Goal: Transaction & Acquisition: Purchase product/service

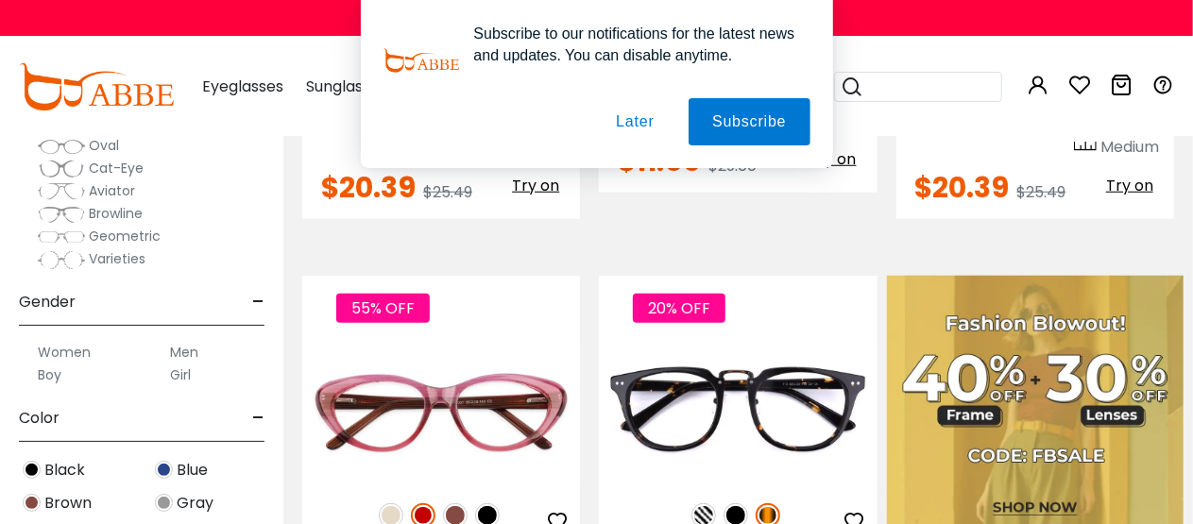
scroll to position [189, 0]
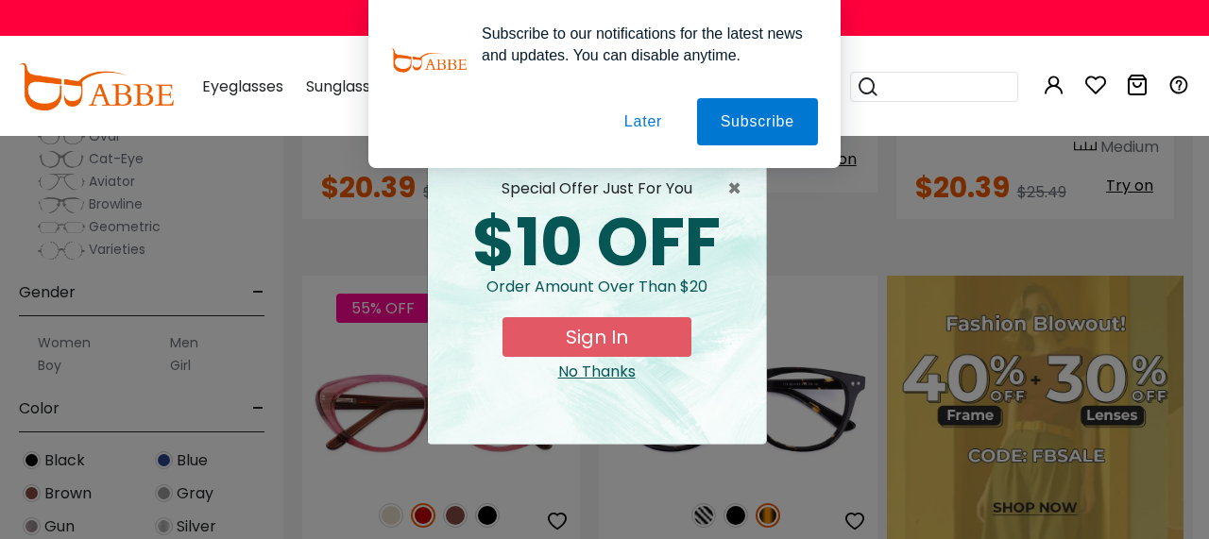
click at [0, 0] on button "Later" at bounding box center [0, 0] width 0 height 0
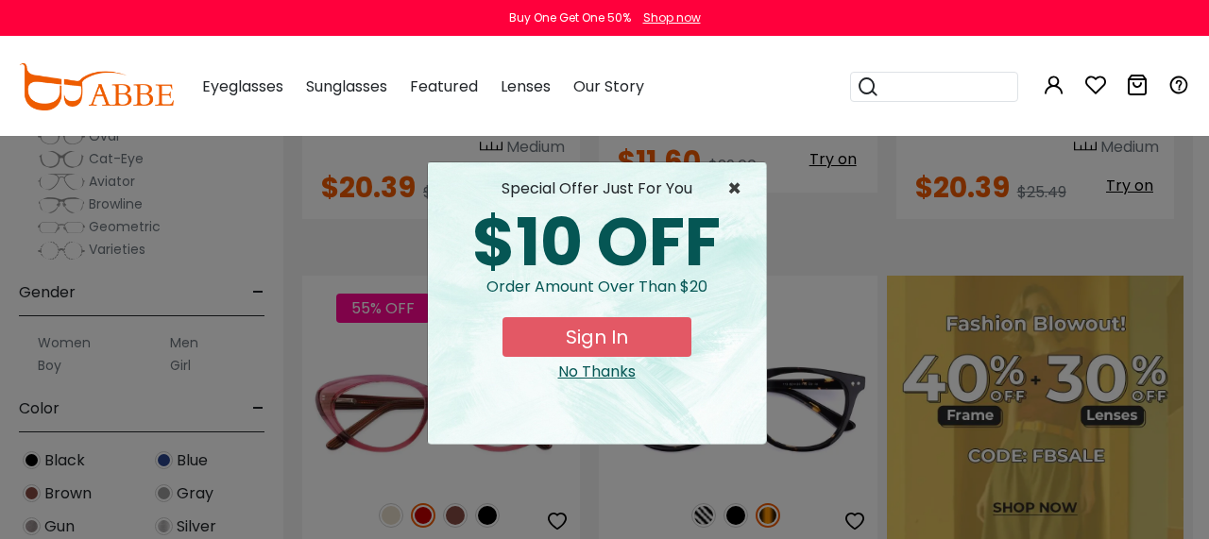
click at [740, 184] on span "×" at bounding box center [739, 189] width 24 height 23
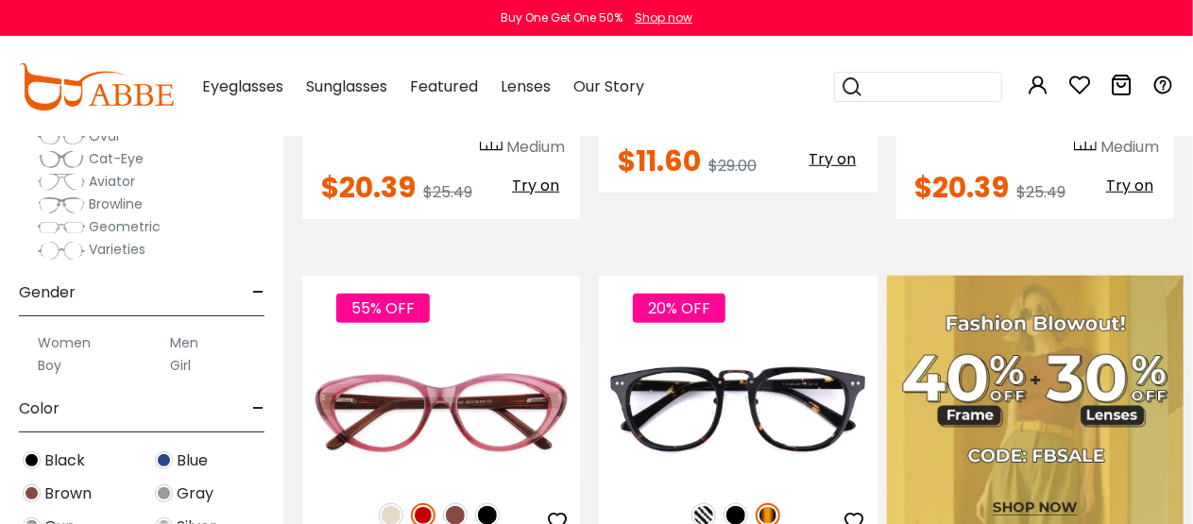
click at [186, 341] on label "Men" at bounding box center [184, 342] width 28 height 23
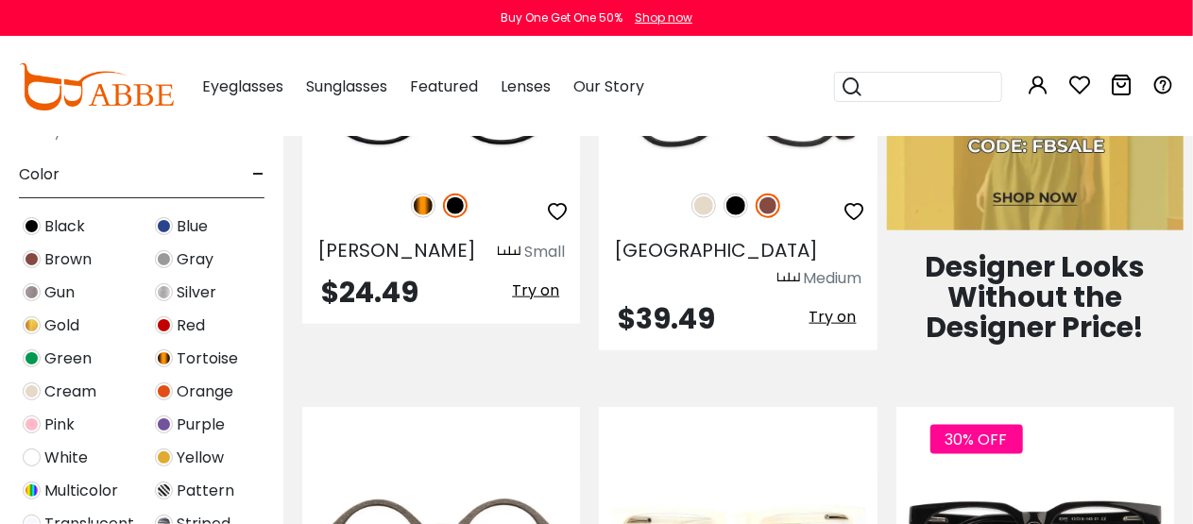
scroll to position [472, 0]
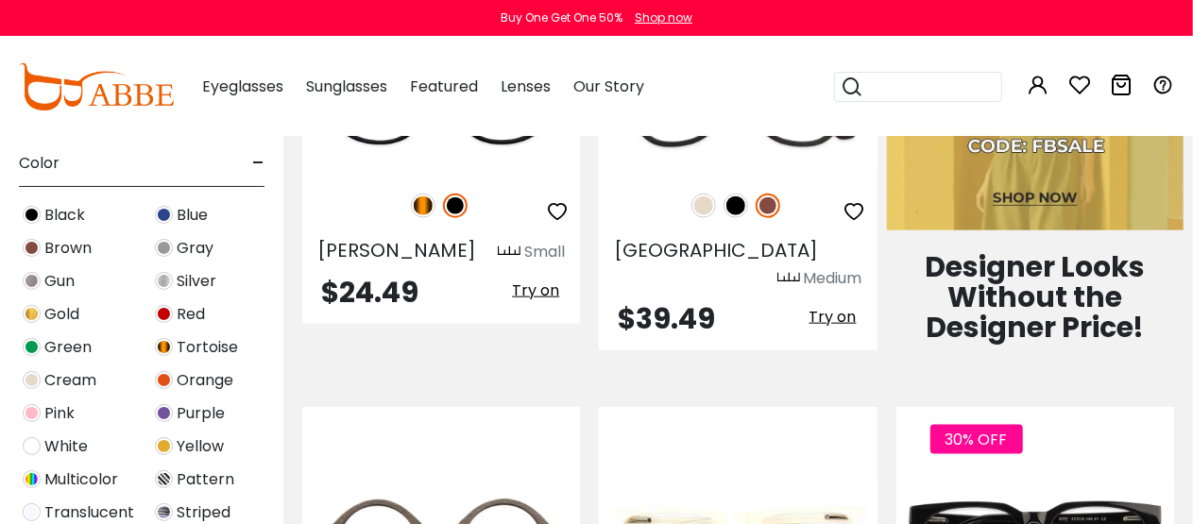
click at [63, 211] on span "Black" at bounding box center [64, 215] width 41 height 23
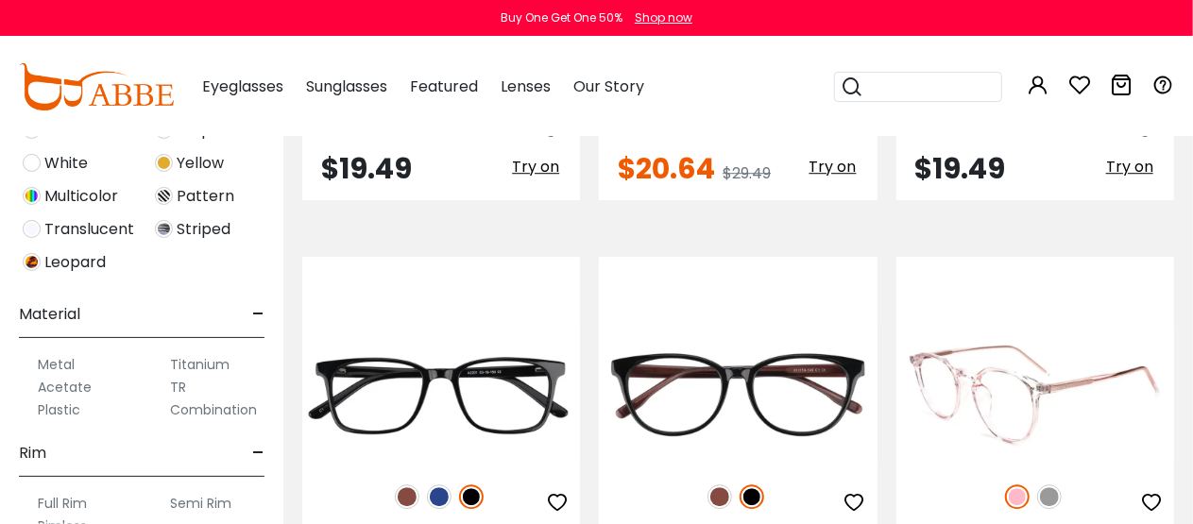
scroll to position [6233, 0]
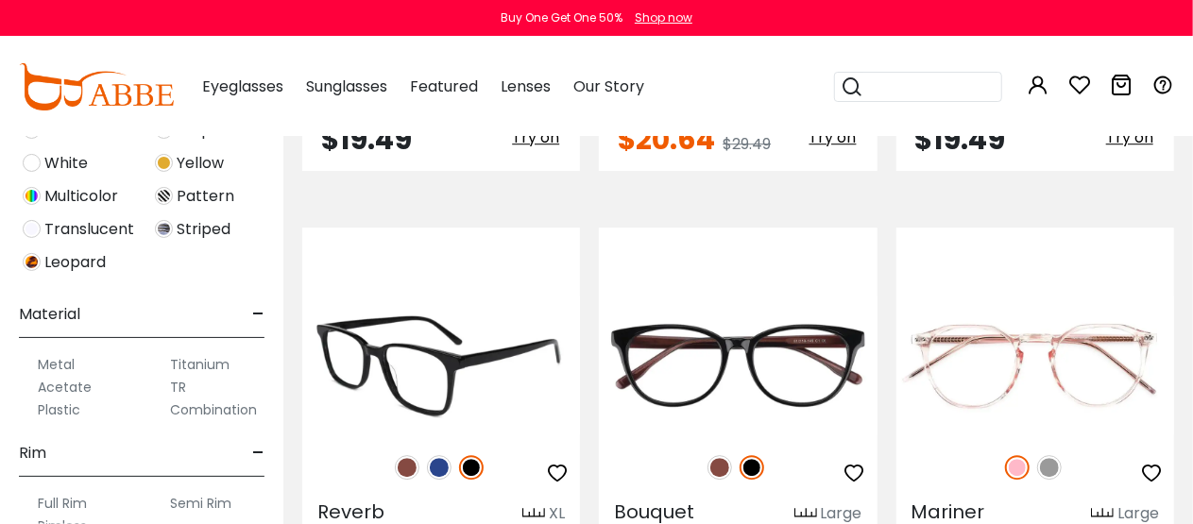
click at [434, 296] on img at bounding box center [441, 365] width 278 height 139
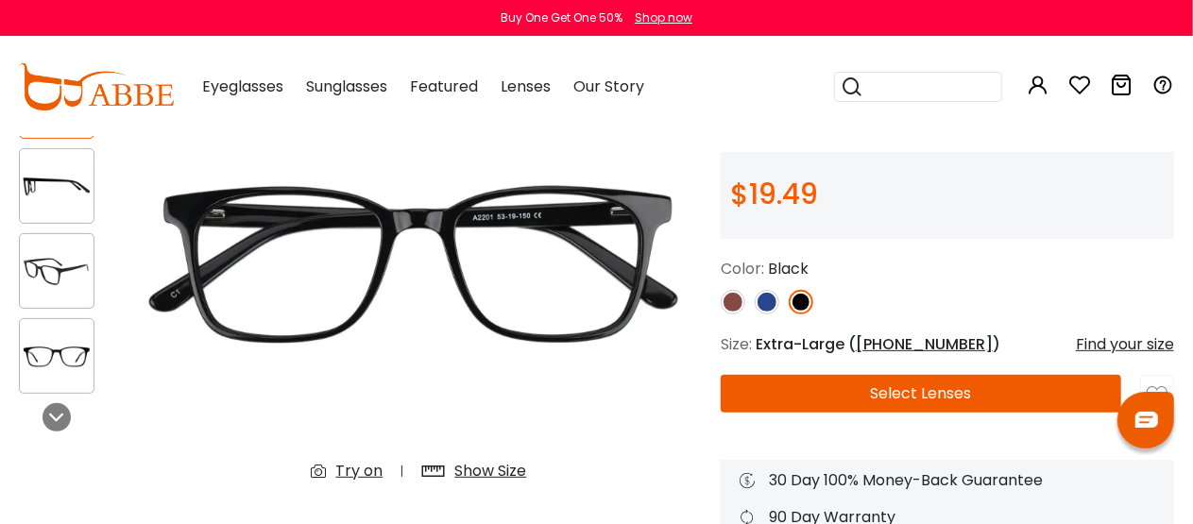
click at [885, 396] on button "Select Lenses" at bounding box center [921, 394] width 400 height 38
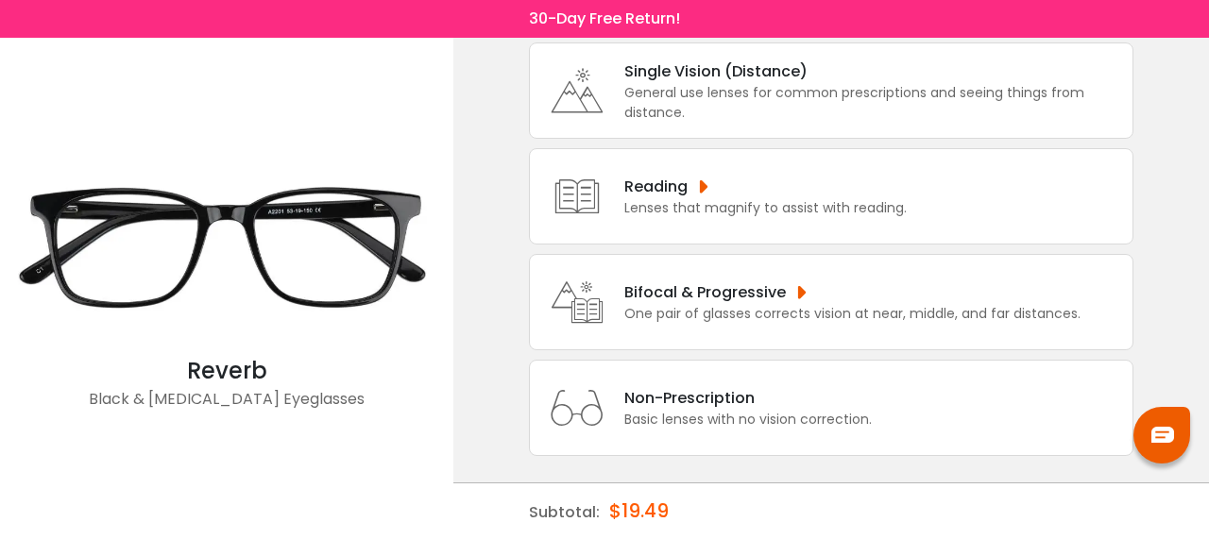
scroll to position [136, 0]
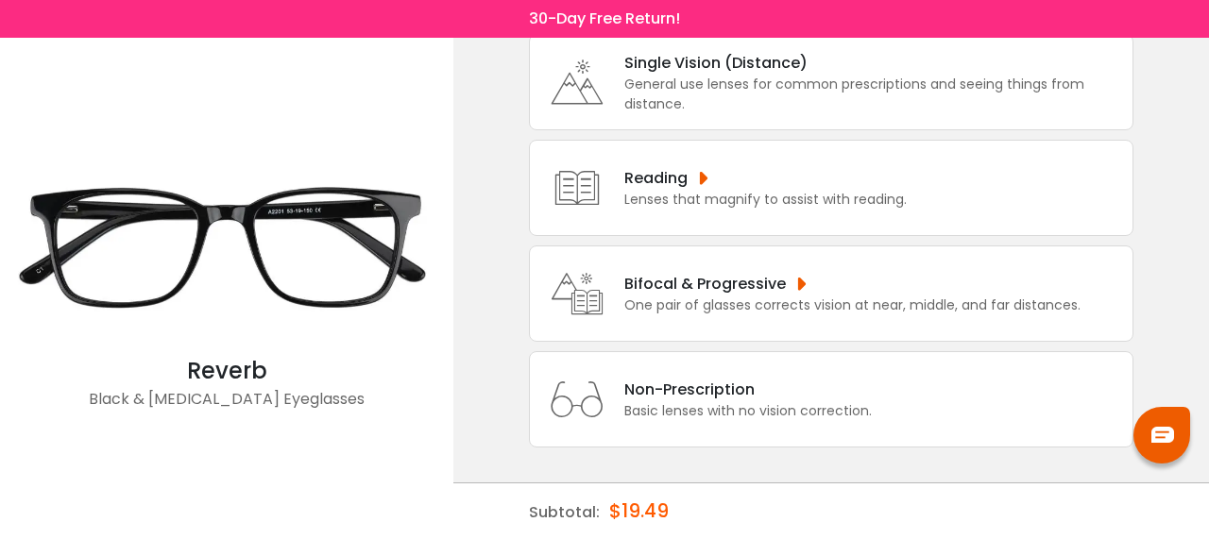
click at [753, 291] on div "Bifocal & Progressive" at bounding box center [852, 284] width 456 height 24
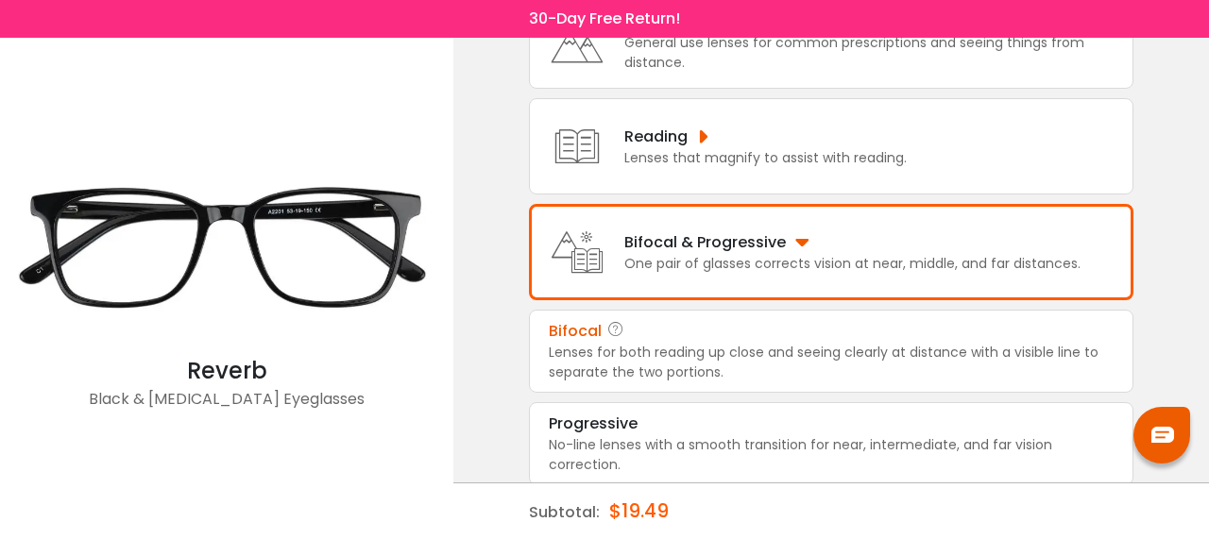
scroll to position [186, 0]
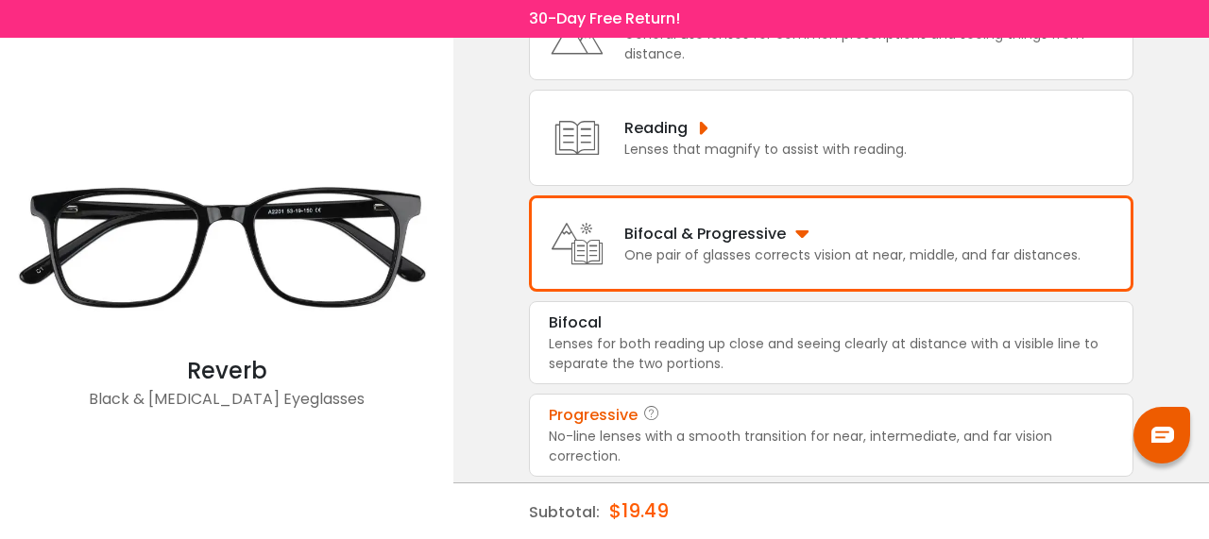
click at [767, 427] on div "No-line lenses with a smooth transition for near, intermediate, and far vision …" at bounding box center [831, 447] width 565 height 40
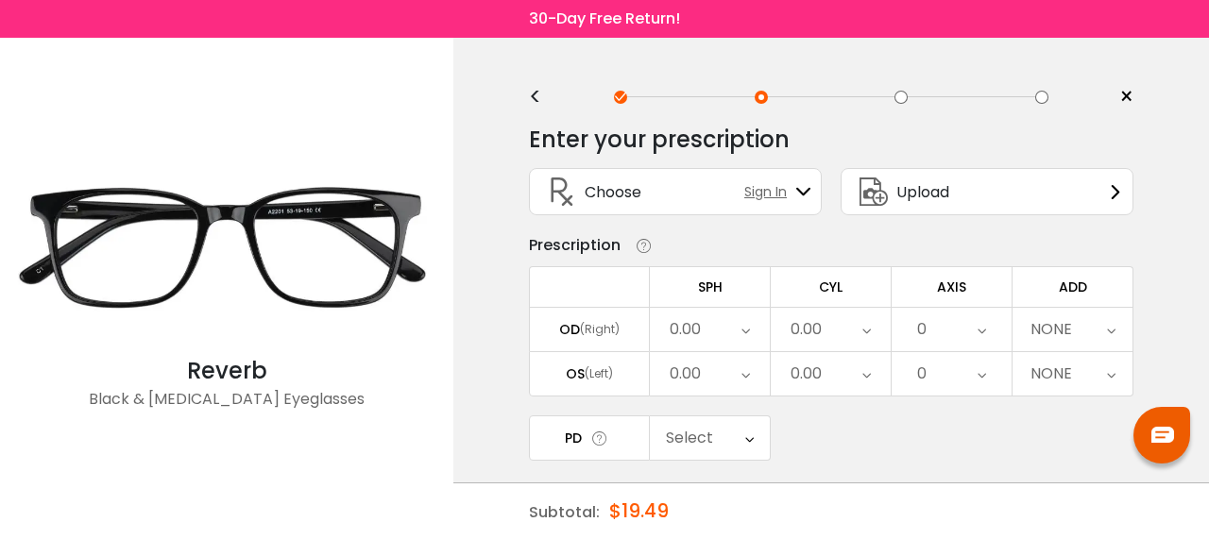
scroll to position [0, 0]
click at [746, 330] on icon at bounding box center [745, 331] width 8 height 43
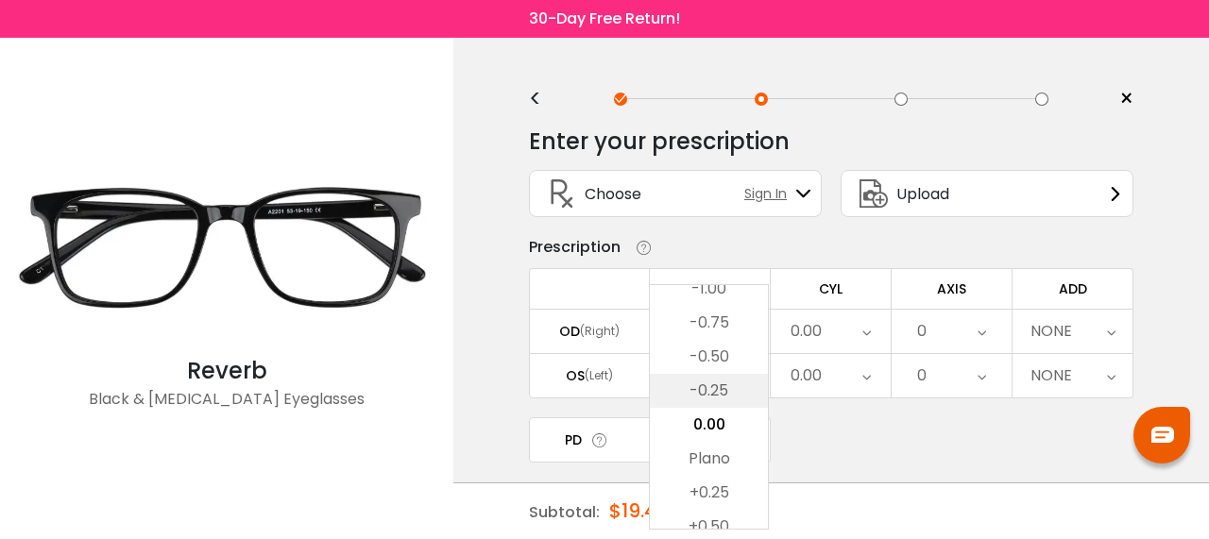
scroll to position [2503, 0]
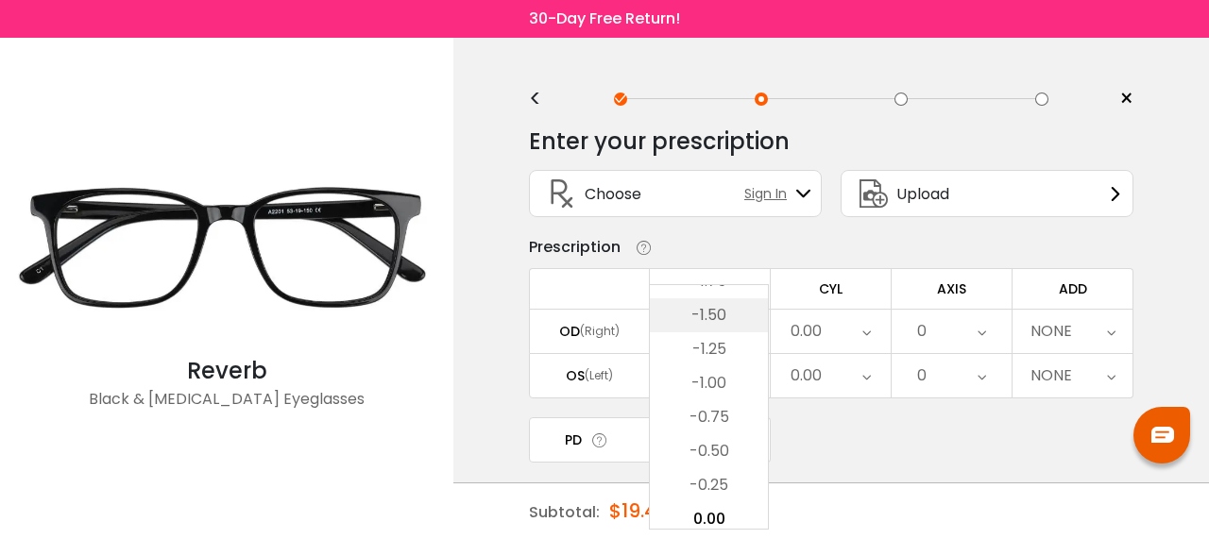
click at [737, 316] on li "-1.50" at bounding box center [709, 315] width 118 height 34
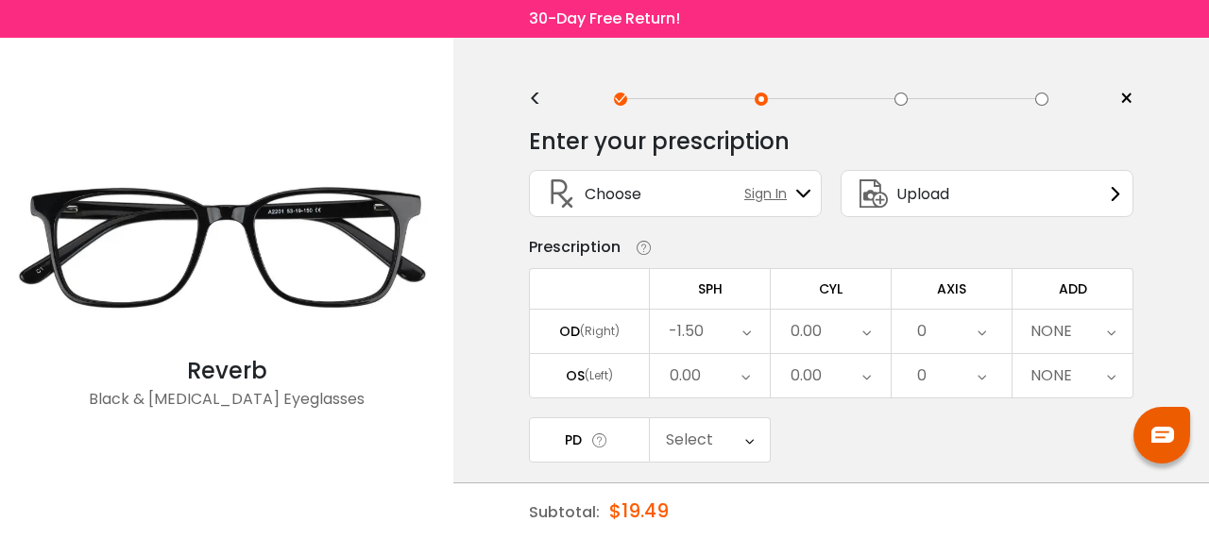
click at [733, 379] on div "0.00" at bounding box center [710, 375] width 120 height 43
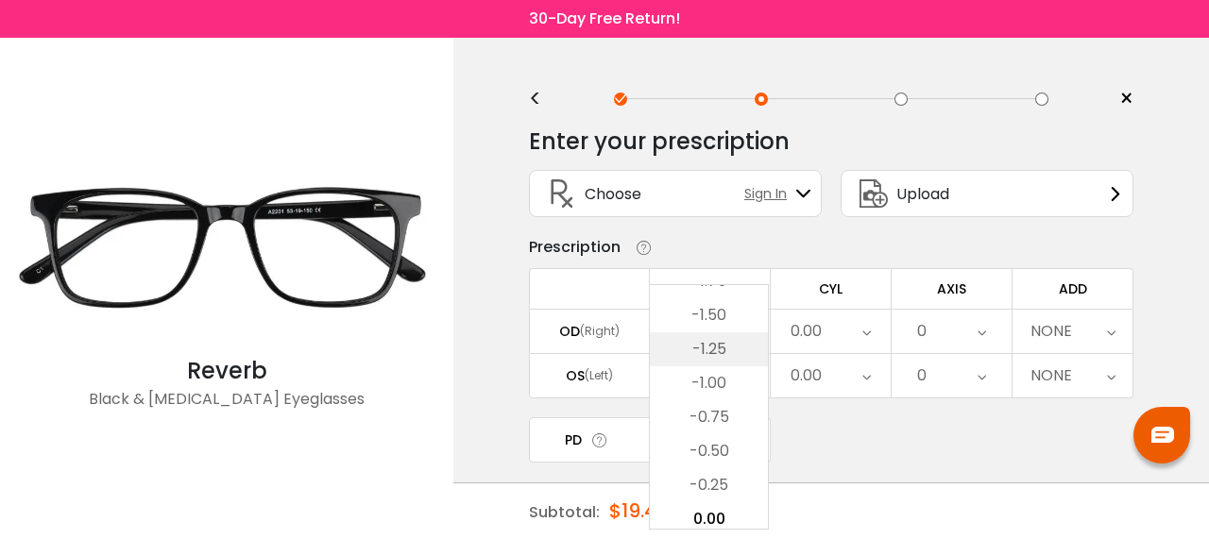
click at [722, 349] on li "-1.25" at bounding box center [709, 349] width 118 height 34
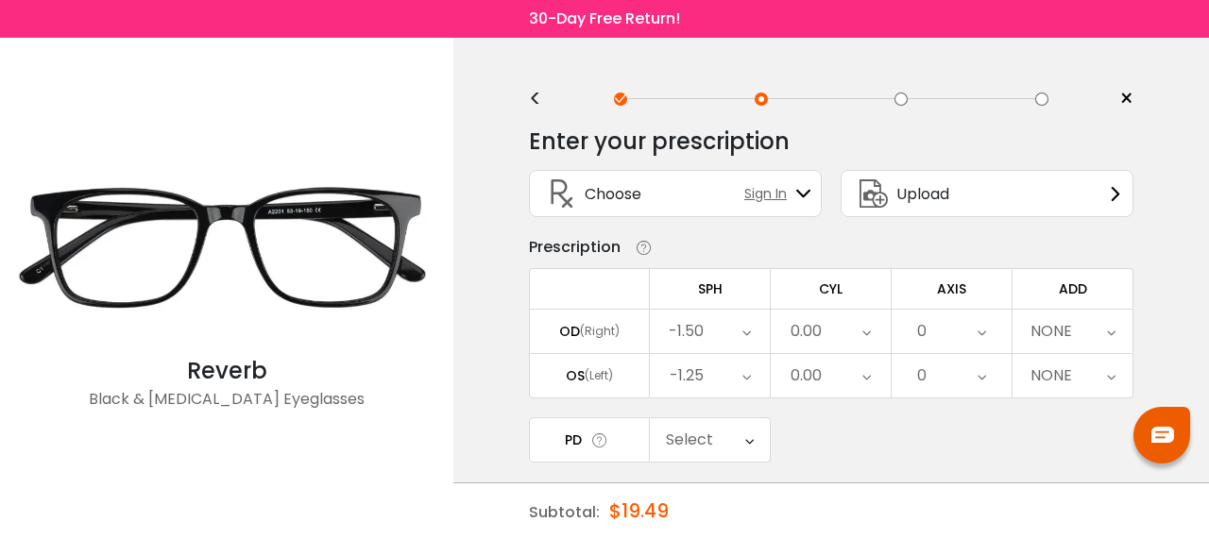
click at [864, 328] on icon at bounding box center [866, 331] width 8 height 43
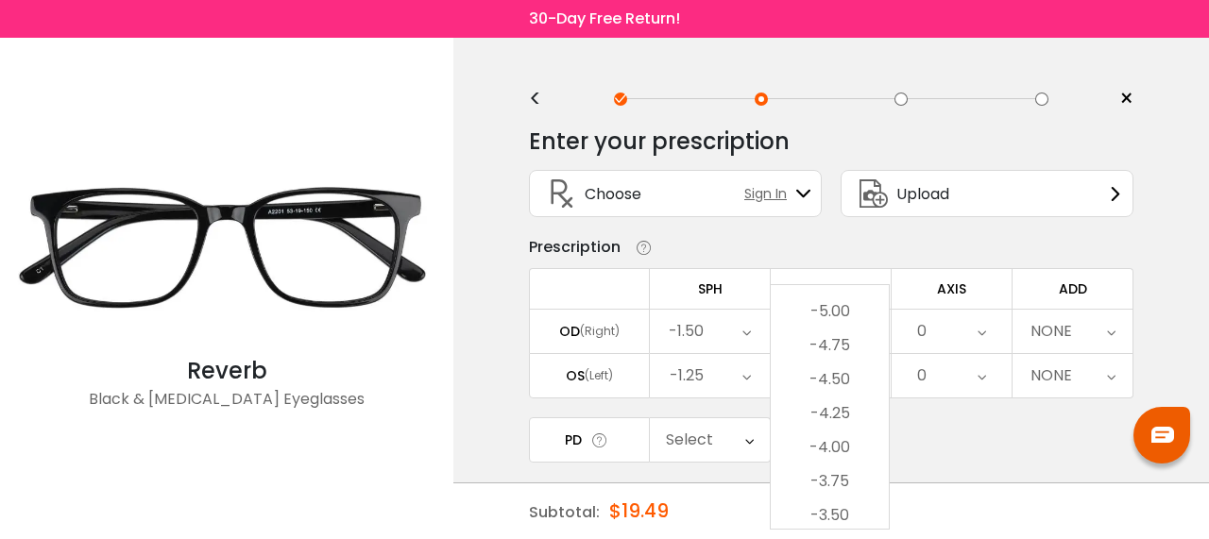
scroll to position [127, 0]
click at [844, 409] on li "-4.25" at bounding box center [830, 414] width 118 height 34
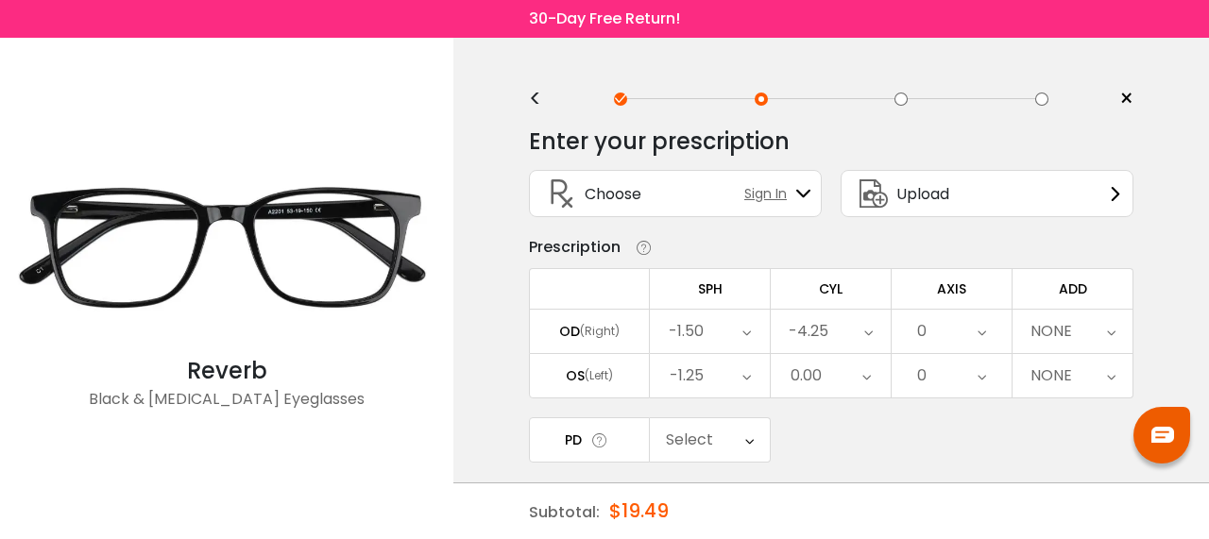
click at [852, 370] on div "0.00" at bounding box center [831, 375] width 120 height 43
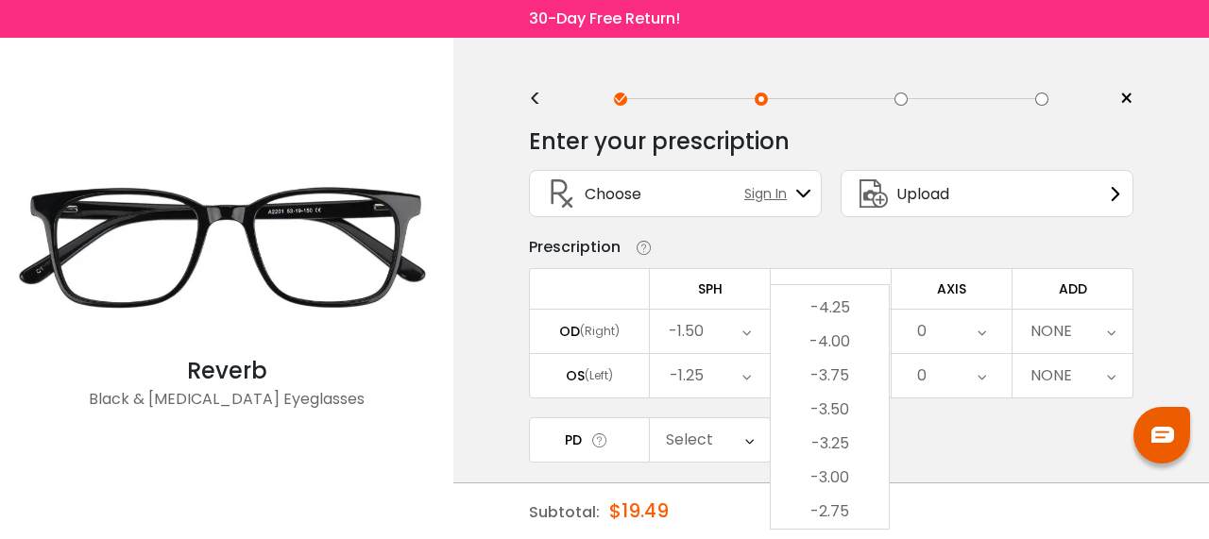
scroll to position [221, 0]
click at [842, 418] on li "-3.50" at bounding box center [830, 421] width 118 height 34
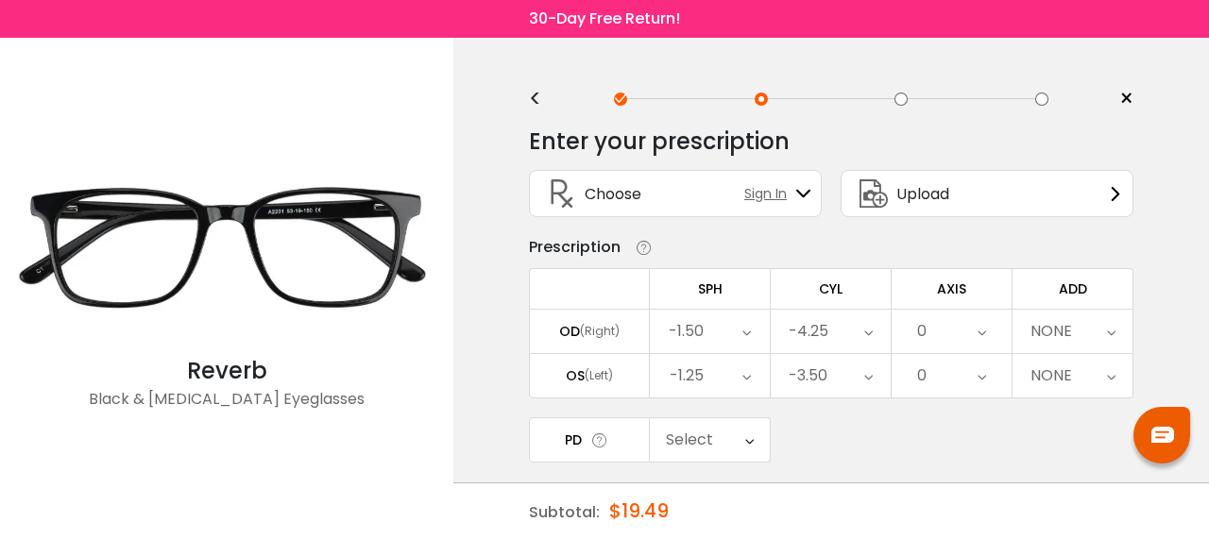
click at [980, 330] on icon at bounding box center [981, 331] width 8 height 43
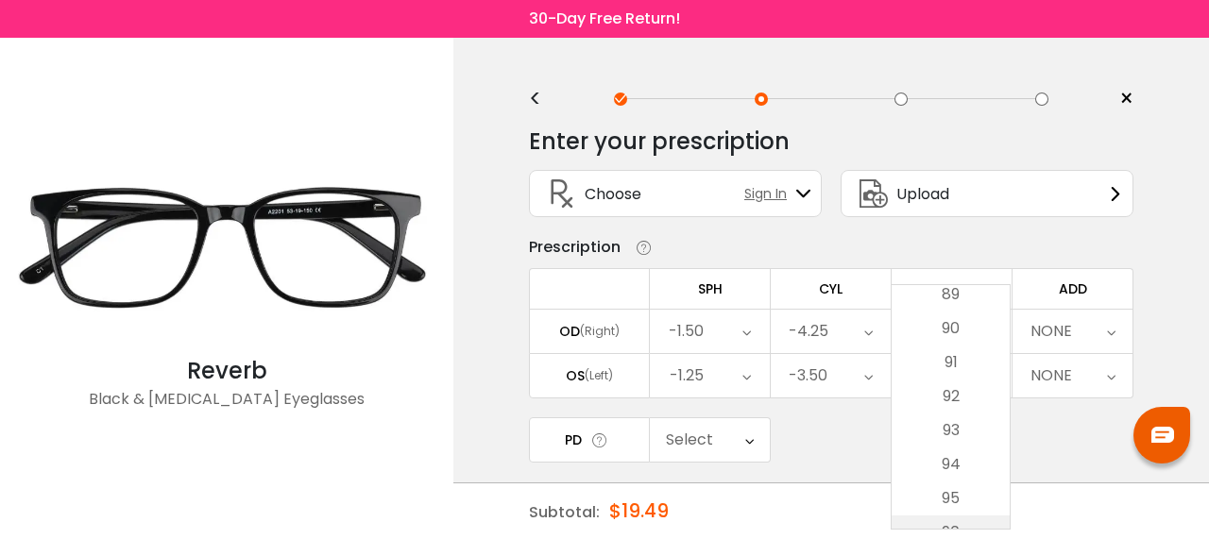
scroll to position [3117, 0]
click at [968, 413] on li "95" at bounding box center [951, 416] width 118 height 34
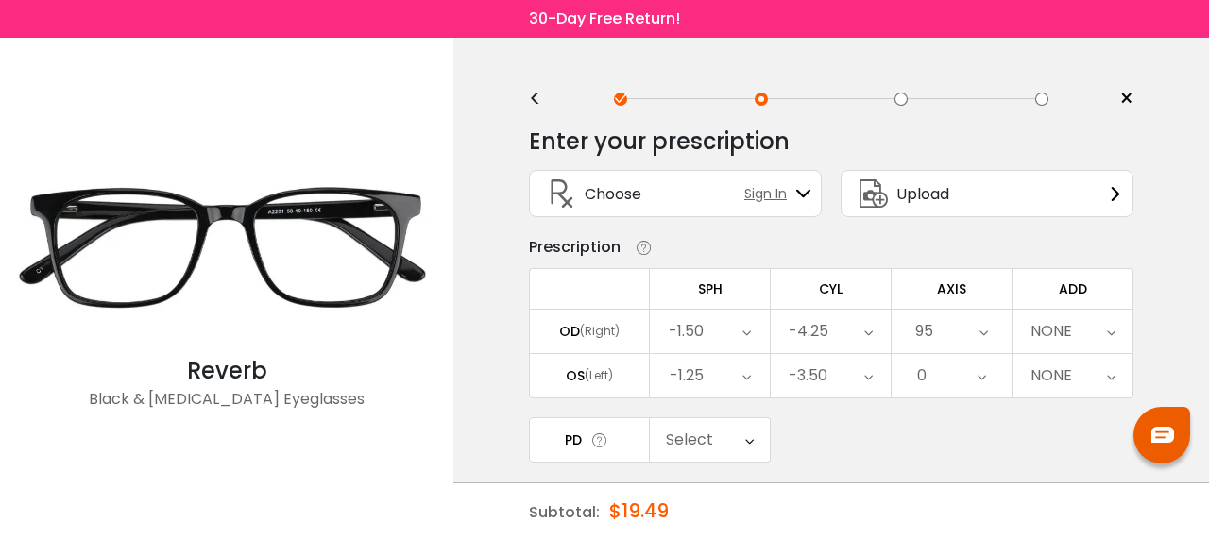
click at [968, 376] on div "0" at bounding box center [952, 375] width 120 height 43
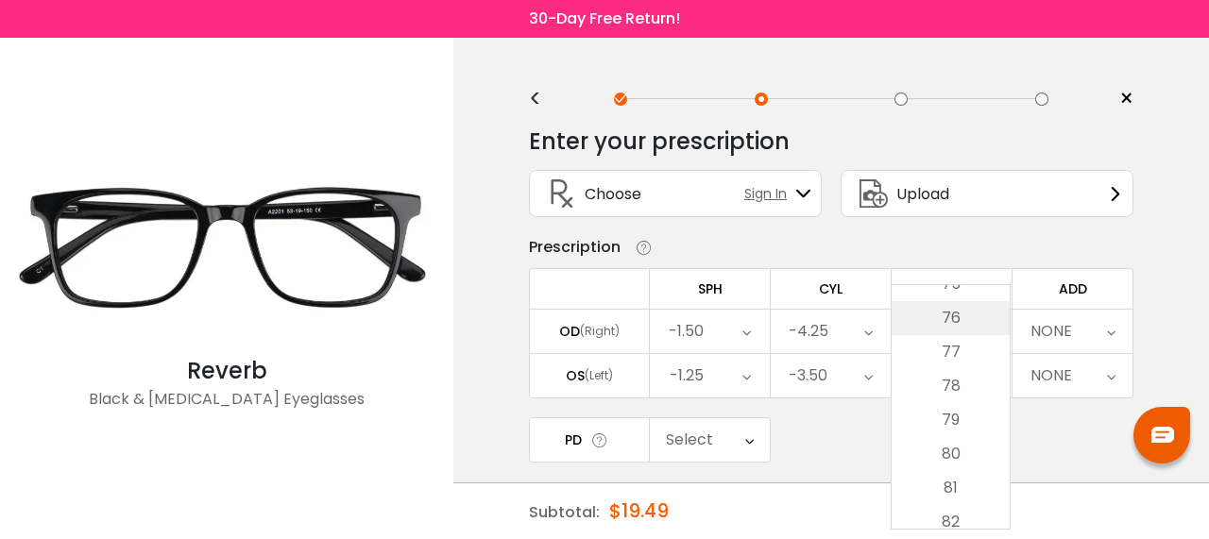
scroll to position [2644, 0]
click at [971, 382] on li "80" at bounding box center [951, 378] width 118 height 34
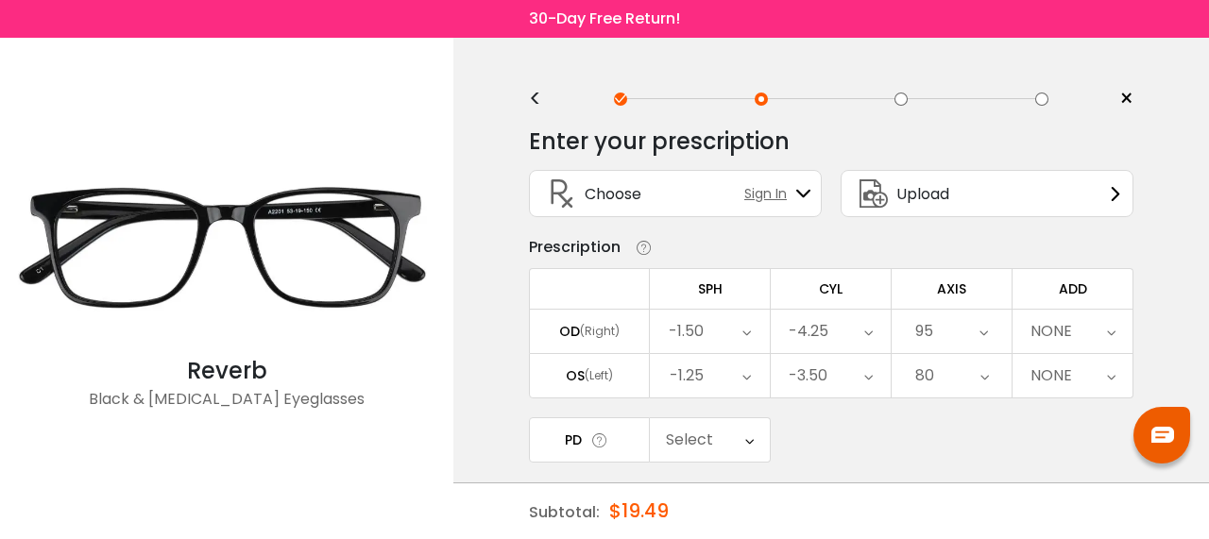
click at [1109, 331] on icon at bounding box center [1111, 331] width 8 height 43
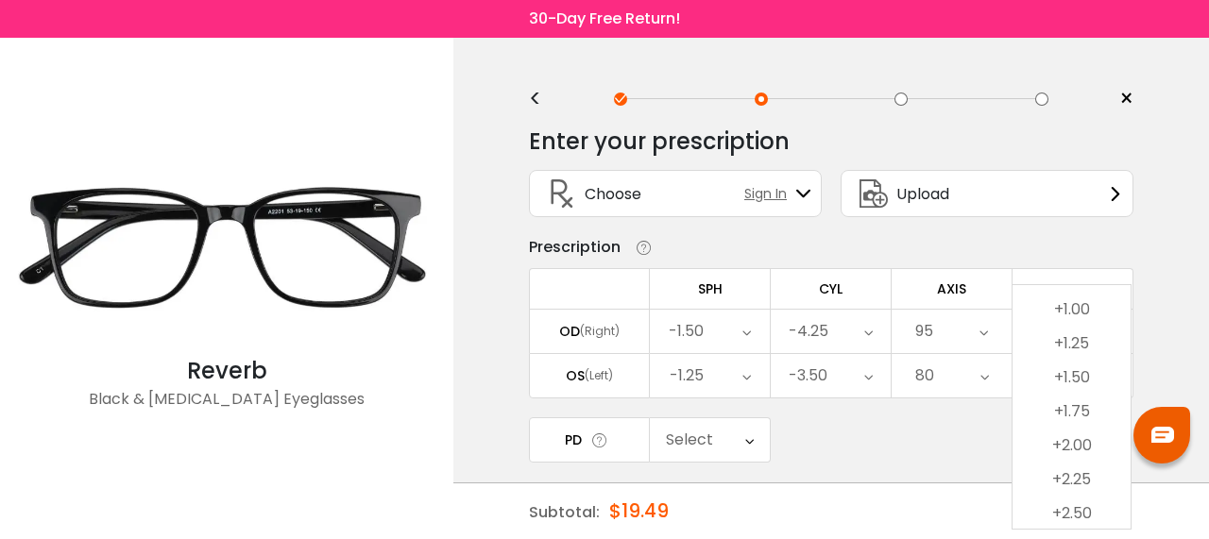
drag, startPoint x: 1077, startPoint y: 511, endPoint x: 1076, endPoint y: 477, distance: 34.0
click at [1077, 511] on li "+2.50" at bounding box center [1071, 514] width 118 height 34
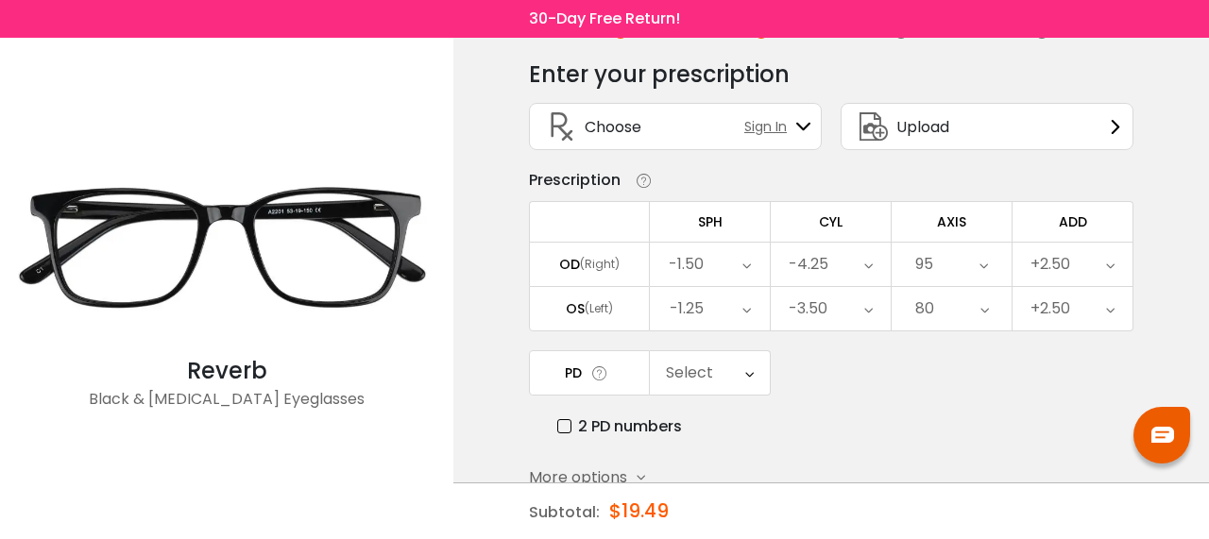
scroll to position [165, 0]
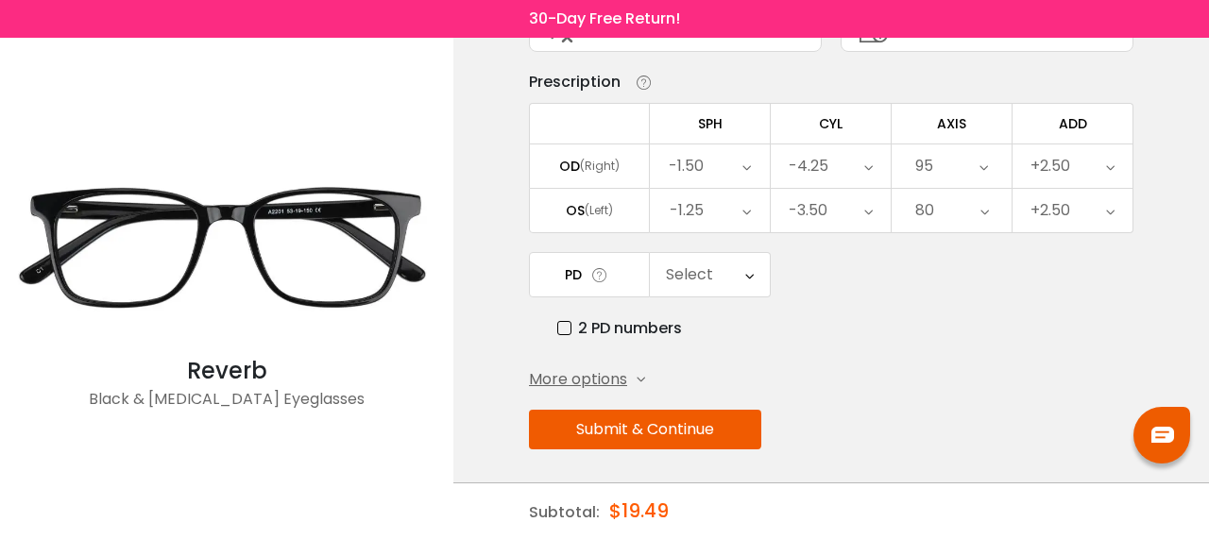
click at [746, 279] on icon at bounding box center [749, 274] width 8 height 43
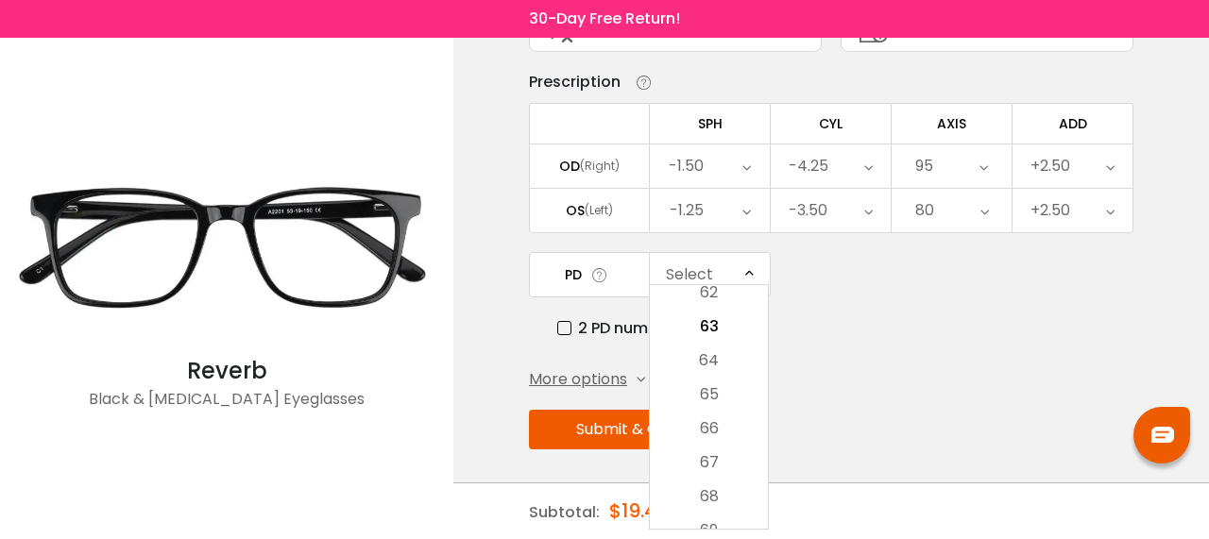
scroll to position [550, 0]
click at [729, 337] on li "63" at bounding box center [709, 331] width 118 height 34
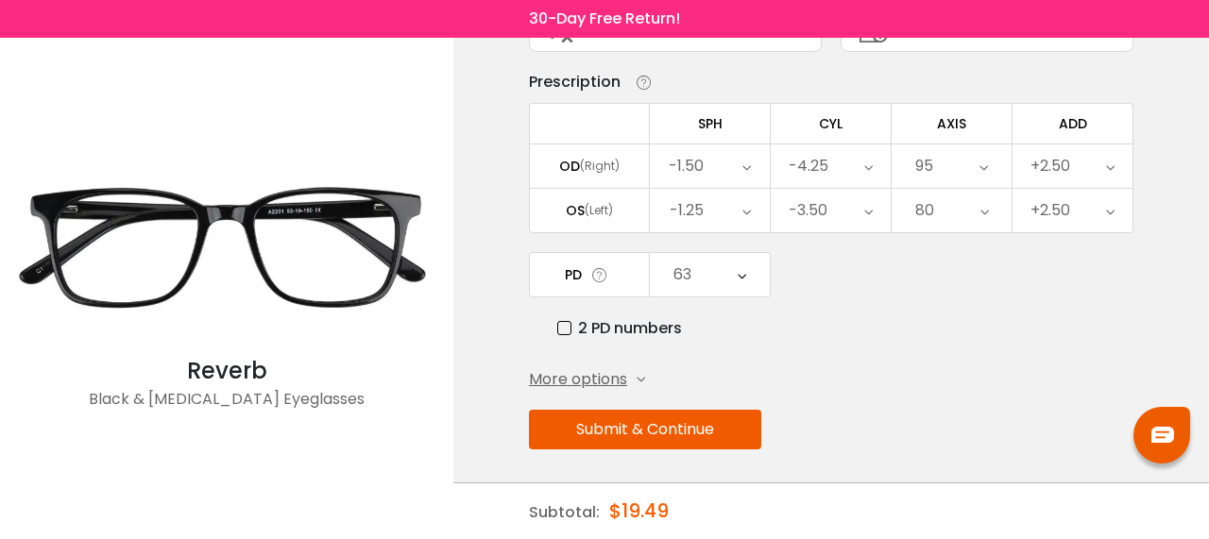
click at [697, 419] on button "Submit & Continue" at bounding box center [645, 430] width 232 height 40
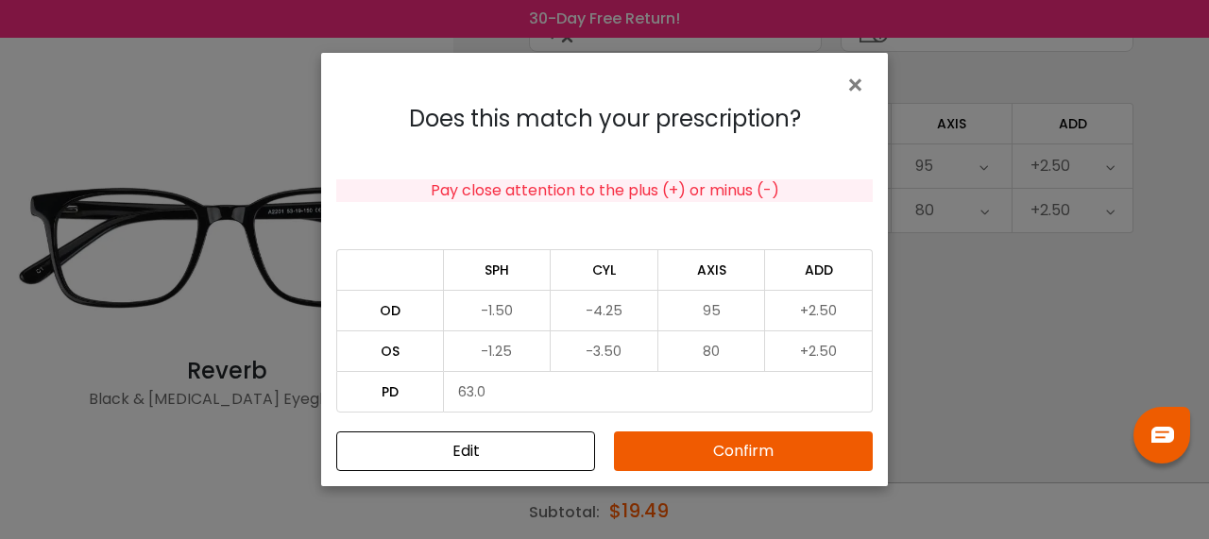
click at [787, 452] on button "Confirm" at bounding box center [743, 452] width 259 height 40
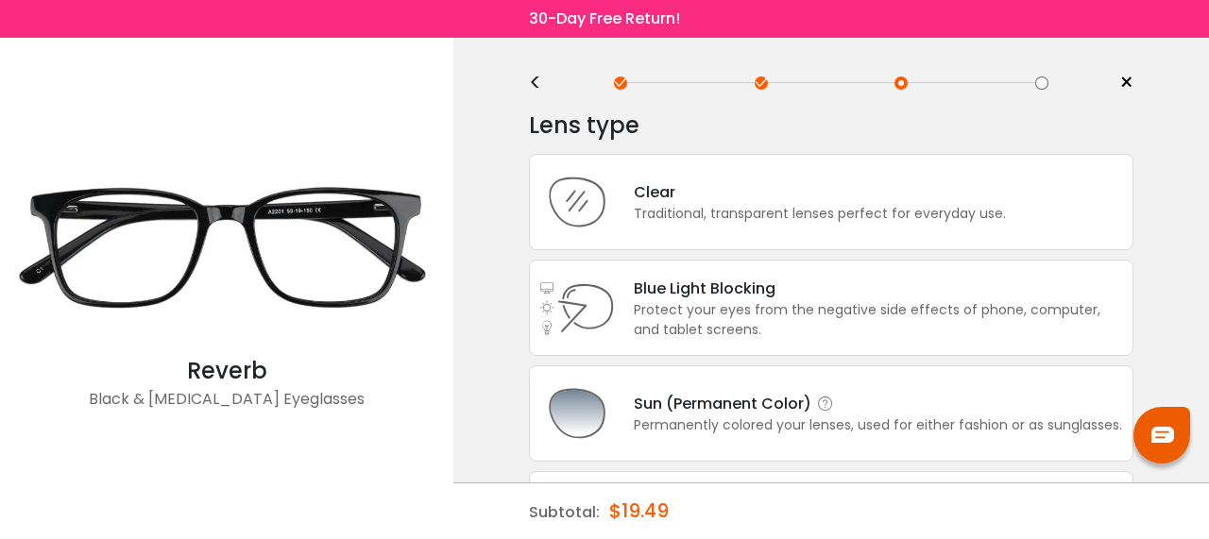
scroll to position [0, 0]
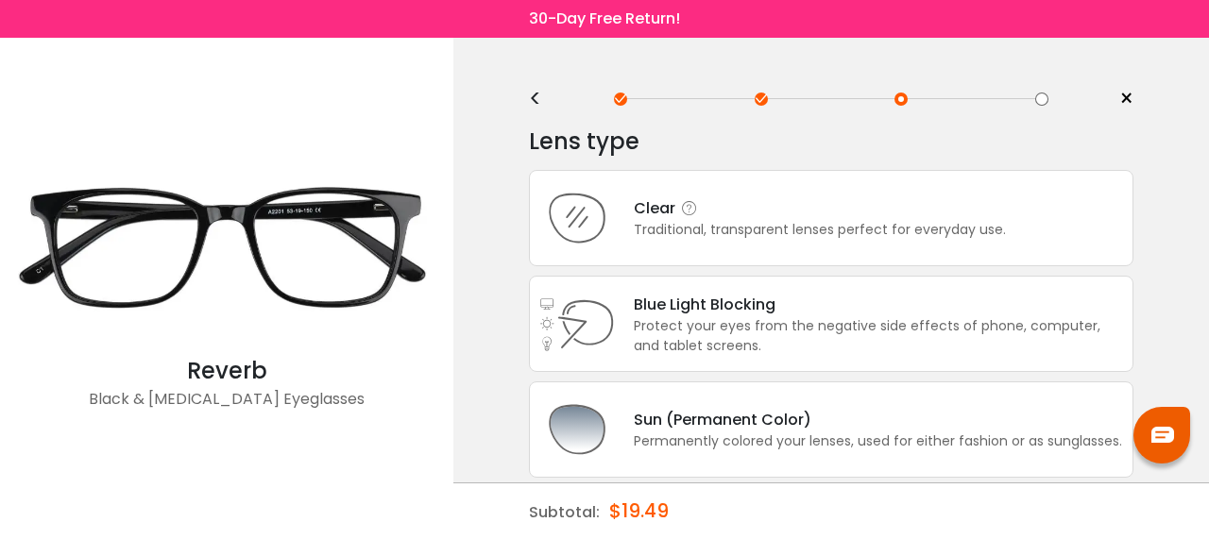
click at [814, 220] on div "Traditional, transparent lenses perfect for everyday use." at bounding box center [820, 230] width 372 height 20
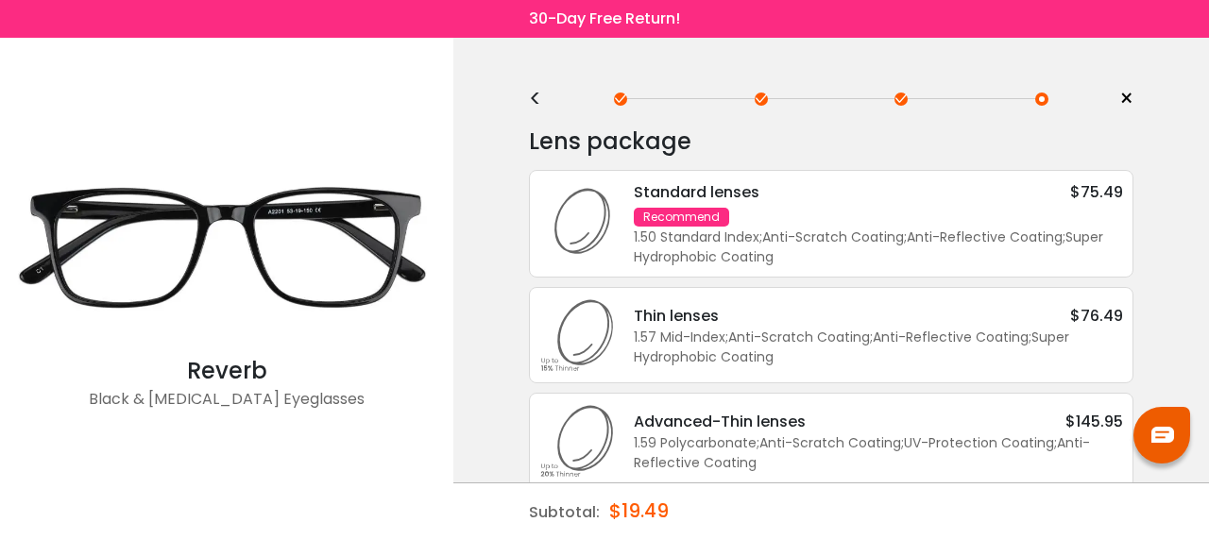
click at [835, 234] on div "1.50 Standard Index ; Anti-Scratch Coating ; Anti-Reflective Coating ; Super Hy…" at bounding box center [878, 248] width 489 height 40
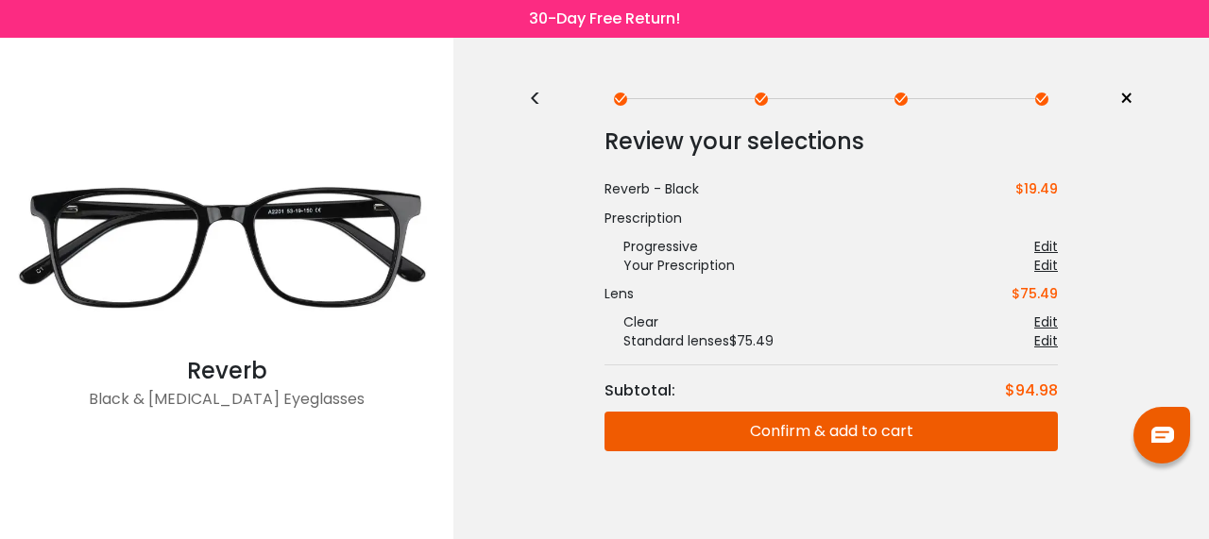
scroll to position [15, 0]
